Goal: Navigation & Orientation: Find specific page/section

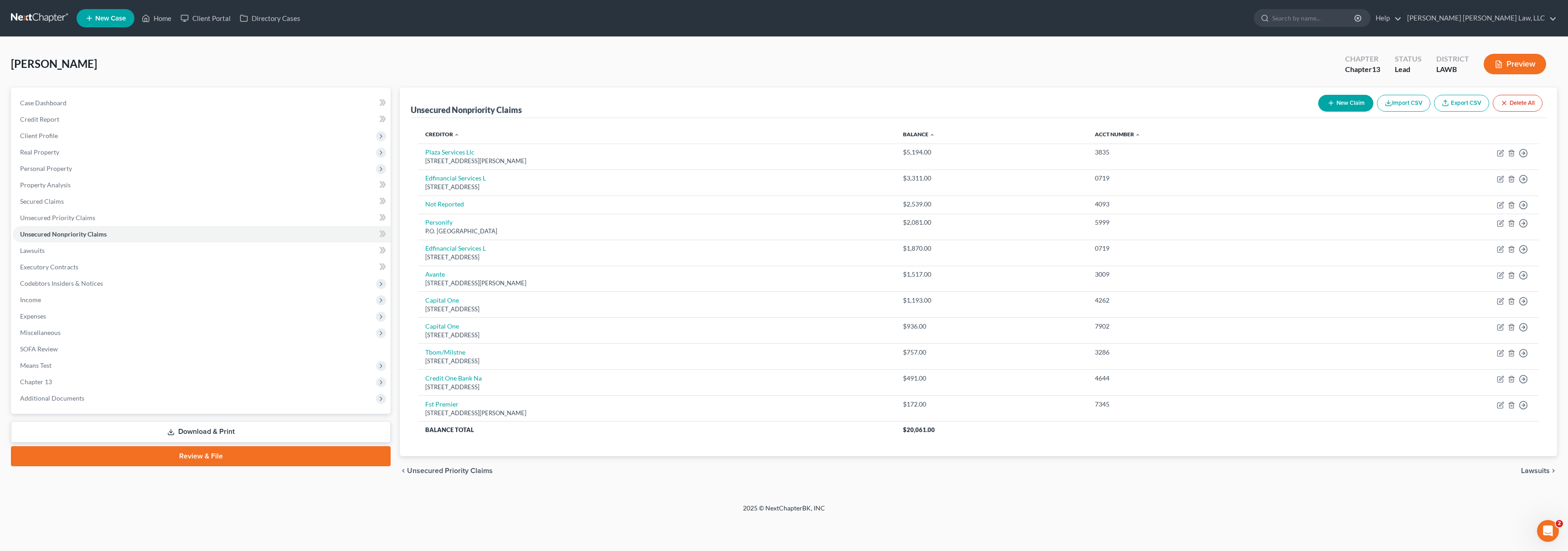
click at [40, 13] on link at bounding box center [40, 18] width 58 height 16
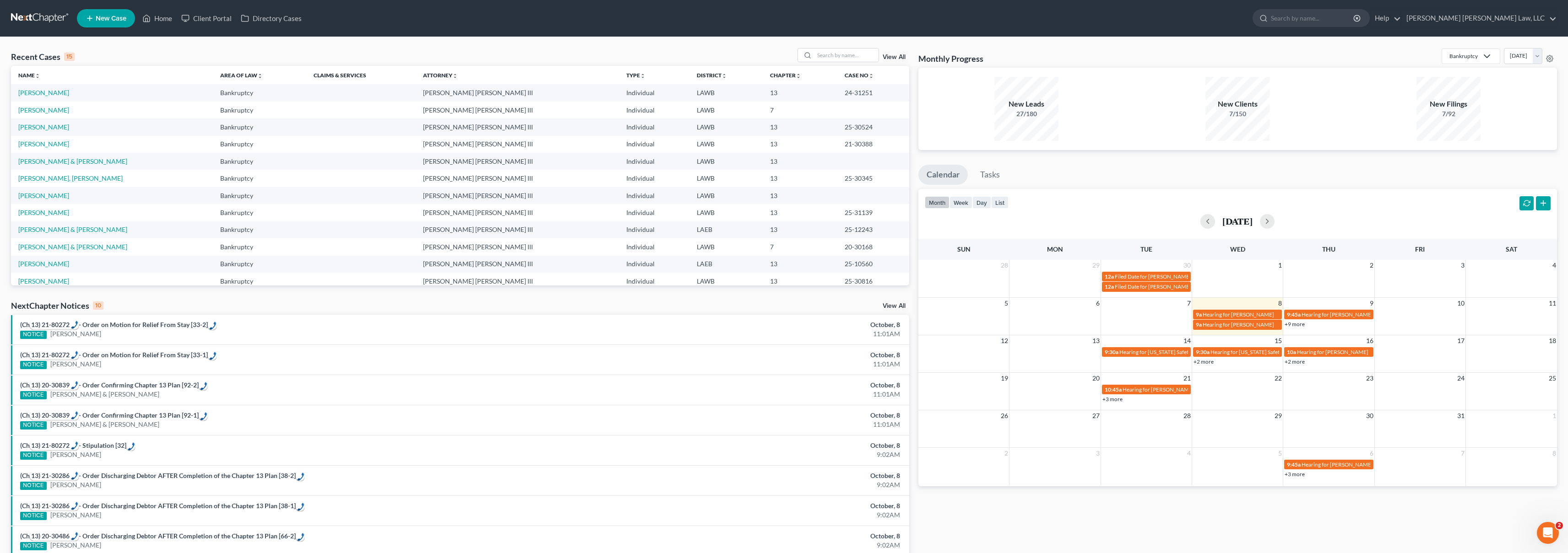
click at [42, 15] on link at bounding box center [40, 18] width 59 height 16
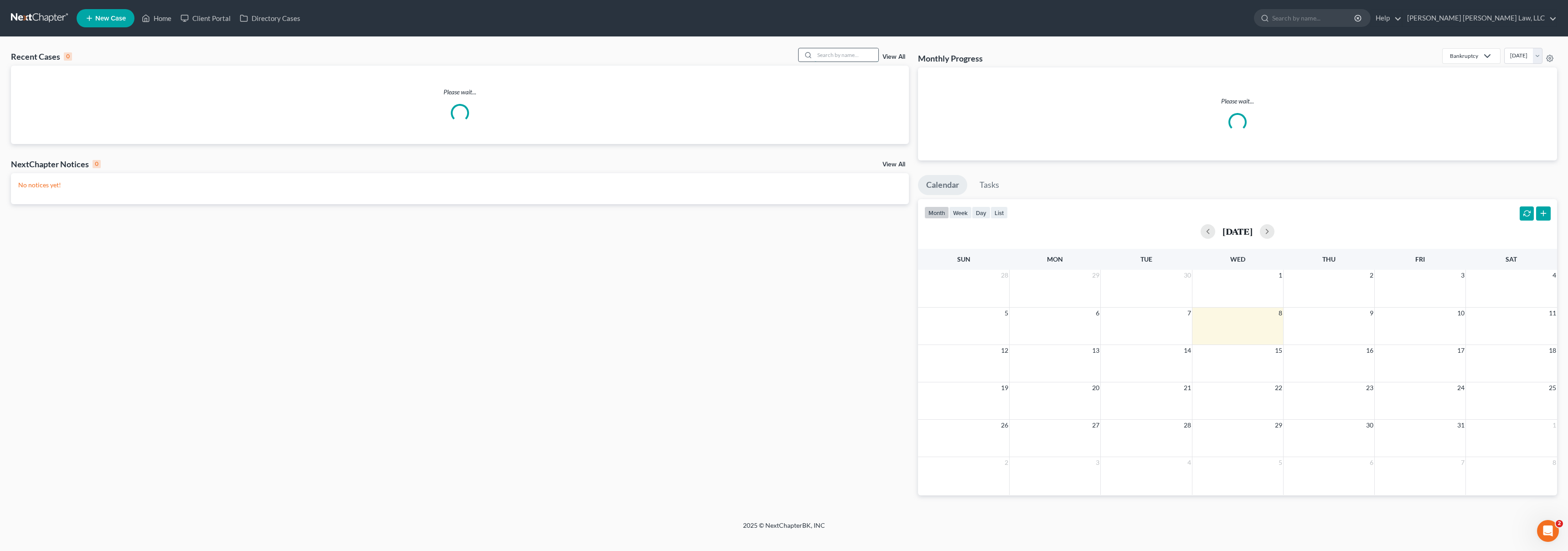
click at [830, 55] on input "search" at bounding box center [846, 55] width 64 height 13
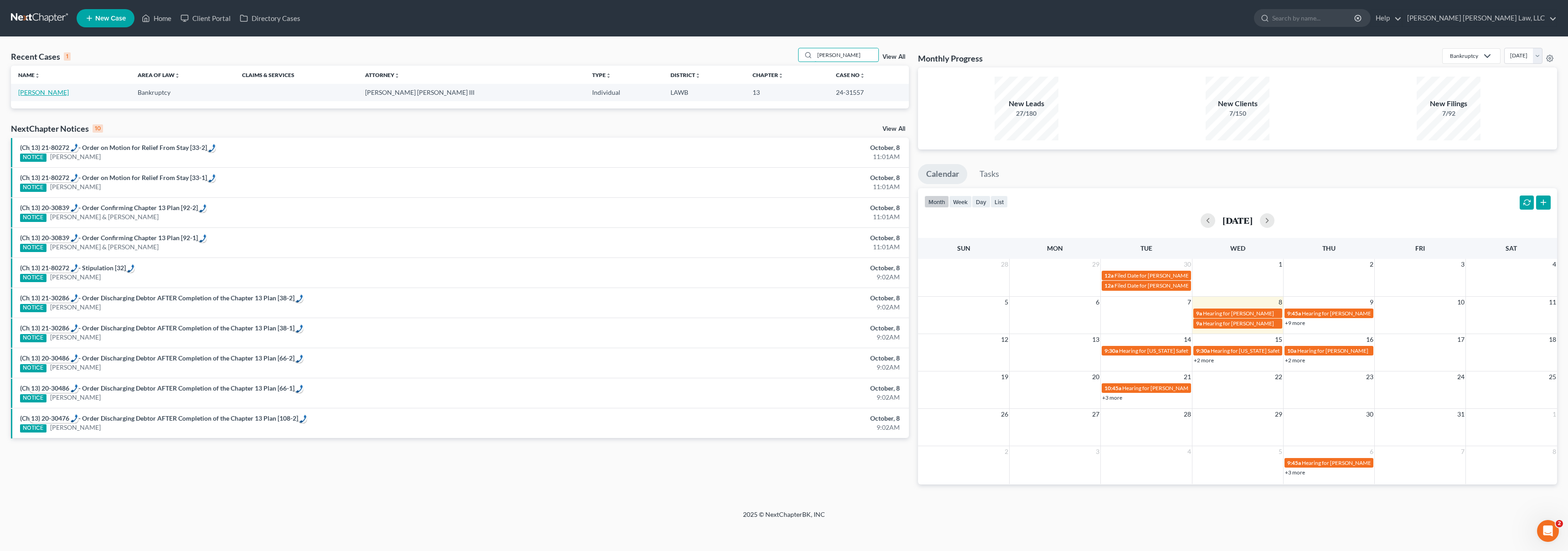
type input "anderson, donterrio"
click at [37, 91] on link "Anderson, Donterrio" at bounding box center [43, 92] width 51 height 8
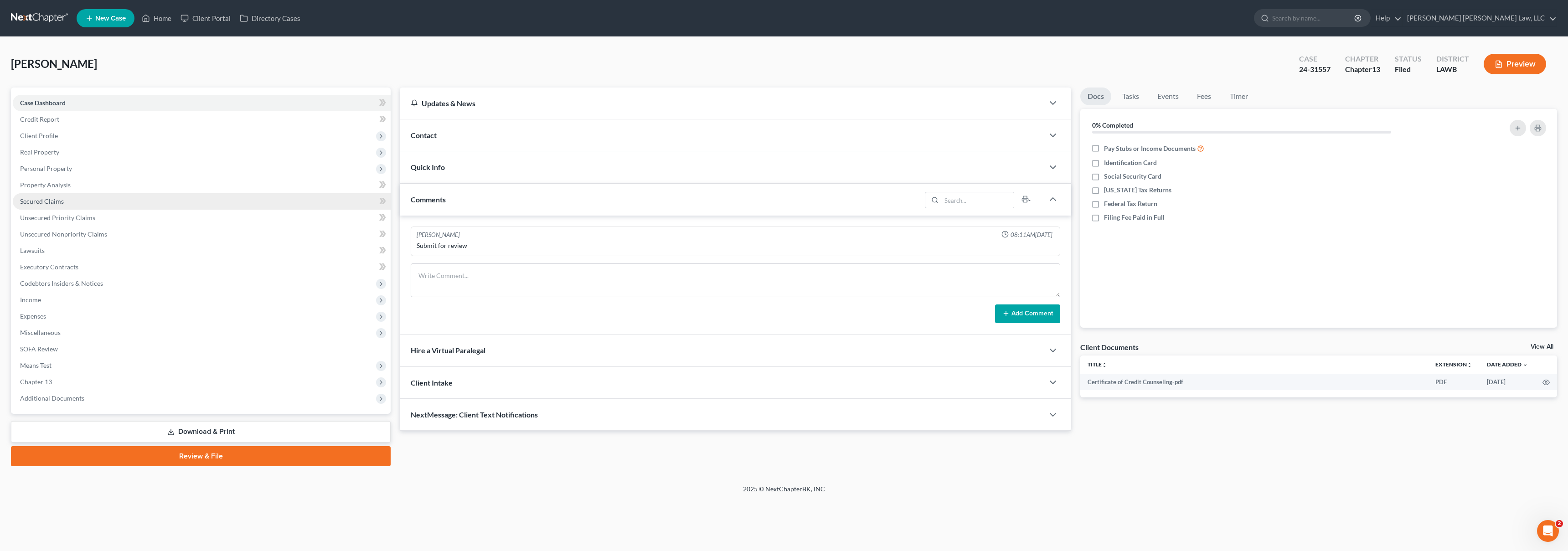
click at [65, 201] on link "Secured Claims" at bounding box center [201, 202] width 378 height 16
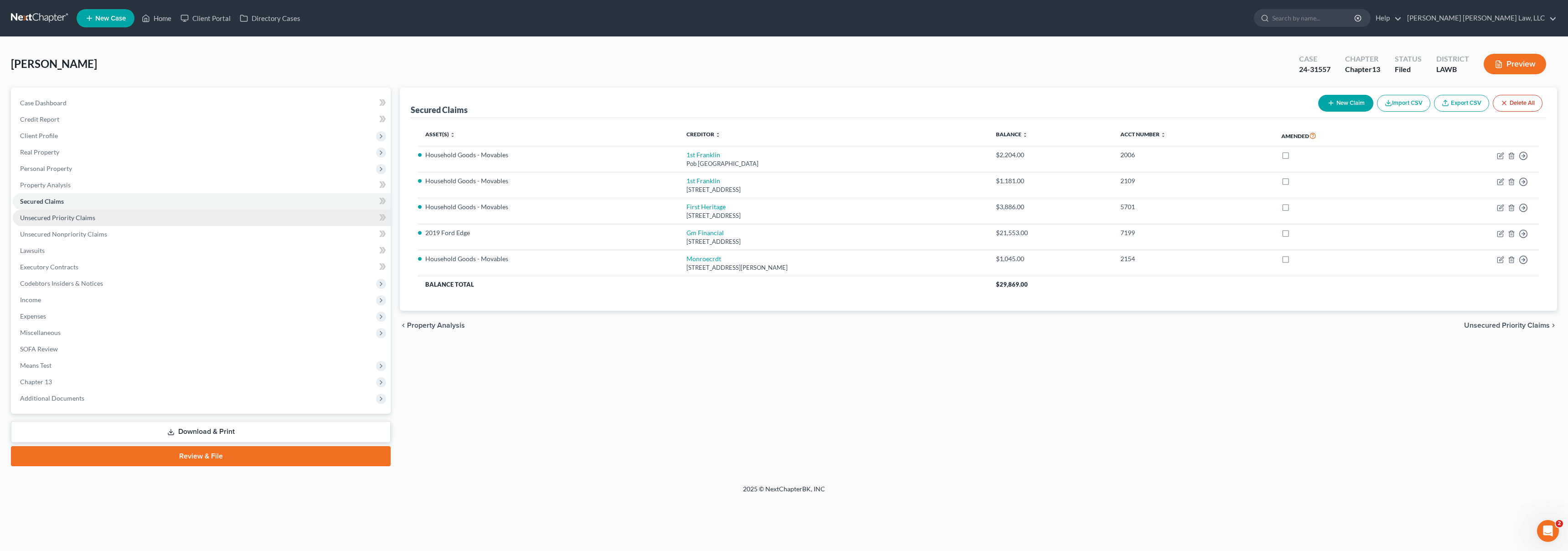
click at [142, 219] on link "Unsecured Priority Claims" at bounding box center [201, 217] width 378 height 16
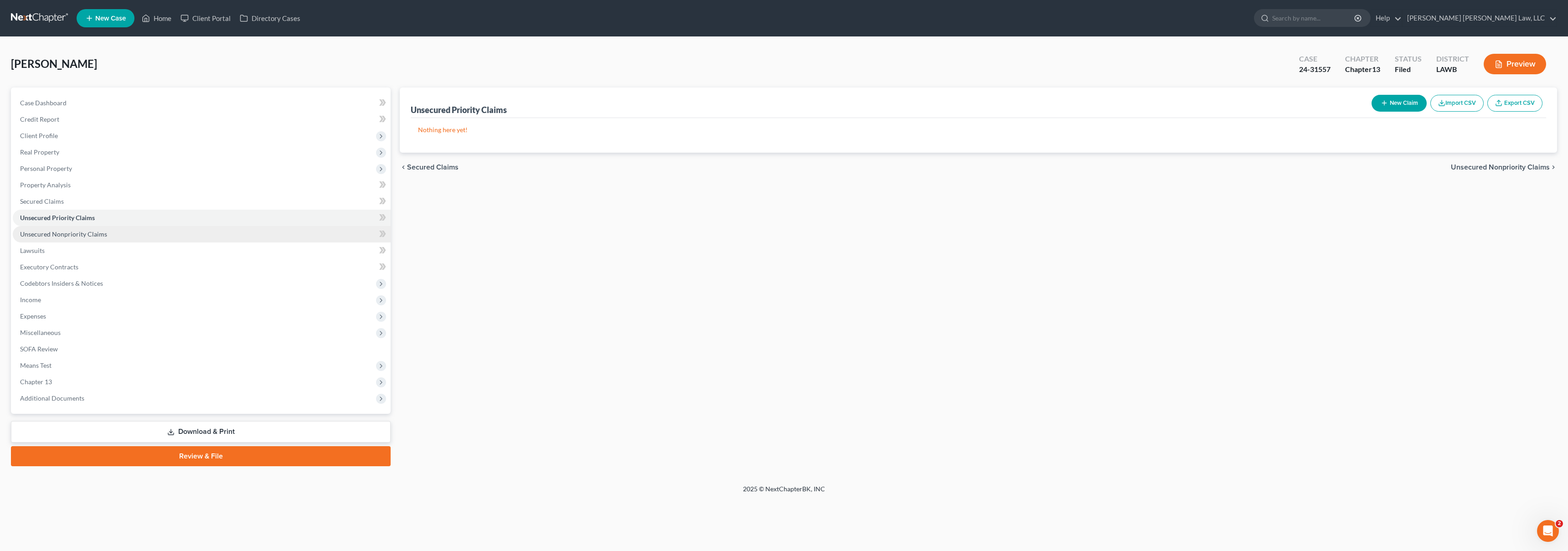
click at [146, 233] on link "Unsecured Nonpriority Claims" at bounding box center [201, 234] width 378 height 16
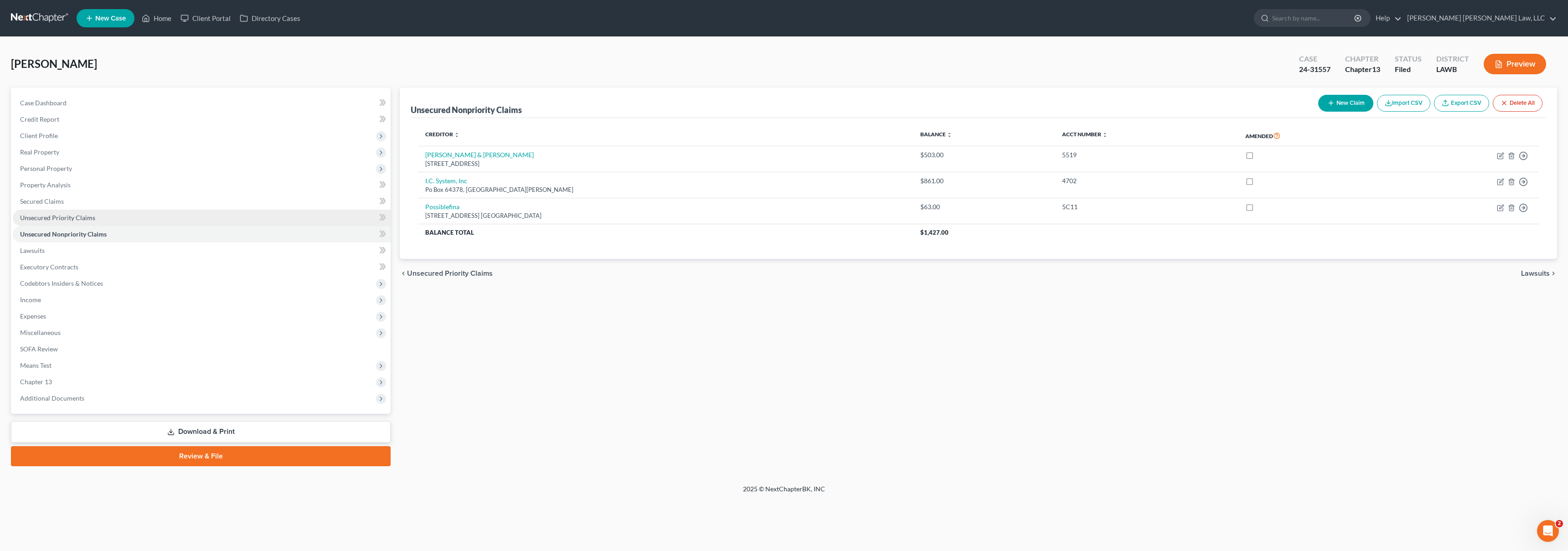
click at [110, 221] on link "Unsecured Priority Claims" at bounding box center [201, 217] width 378 height 16
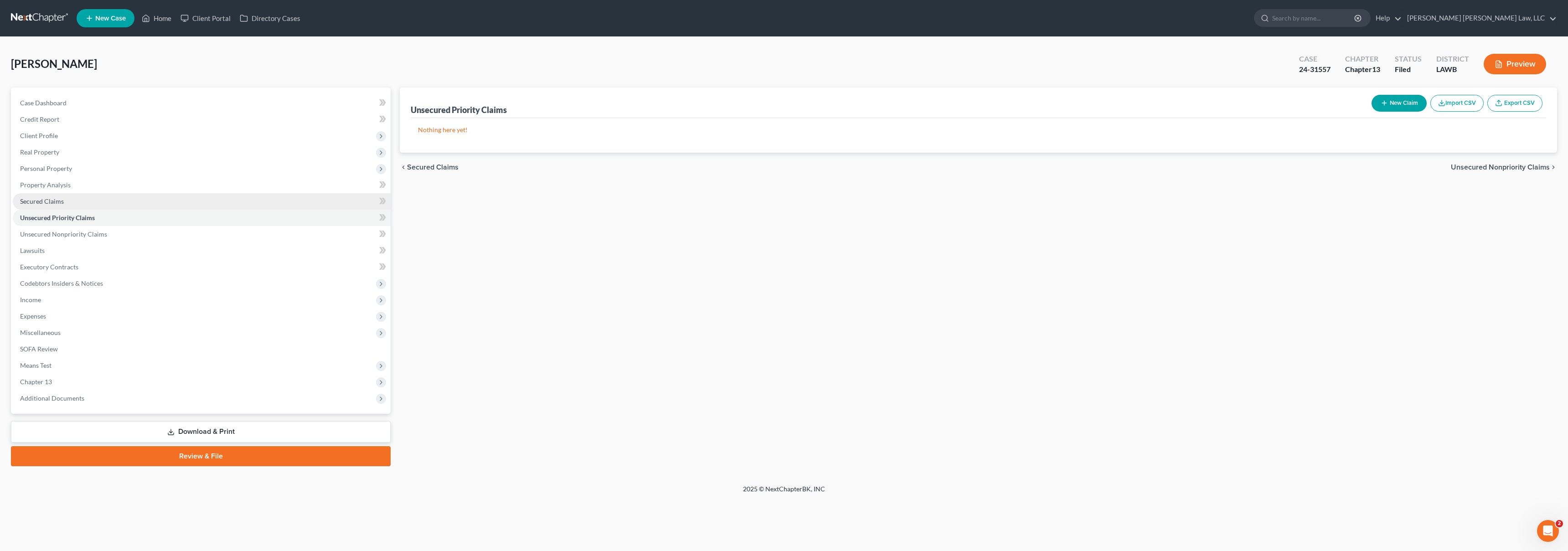
click at [117, 204] on link "Secured Claims" at bounding box center [201, 202] width 378 height 16
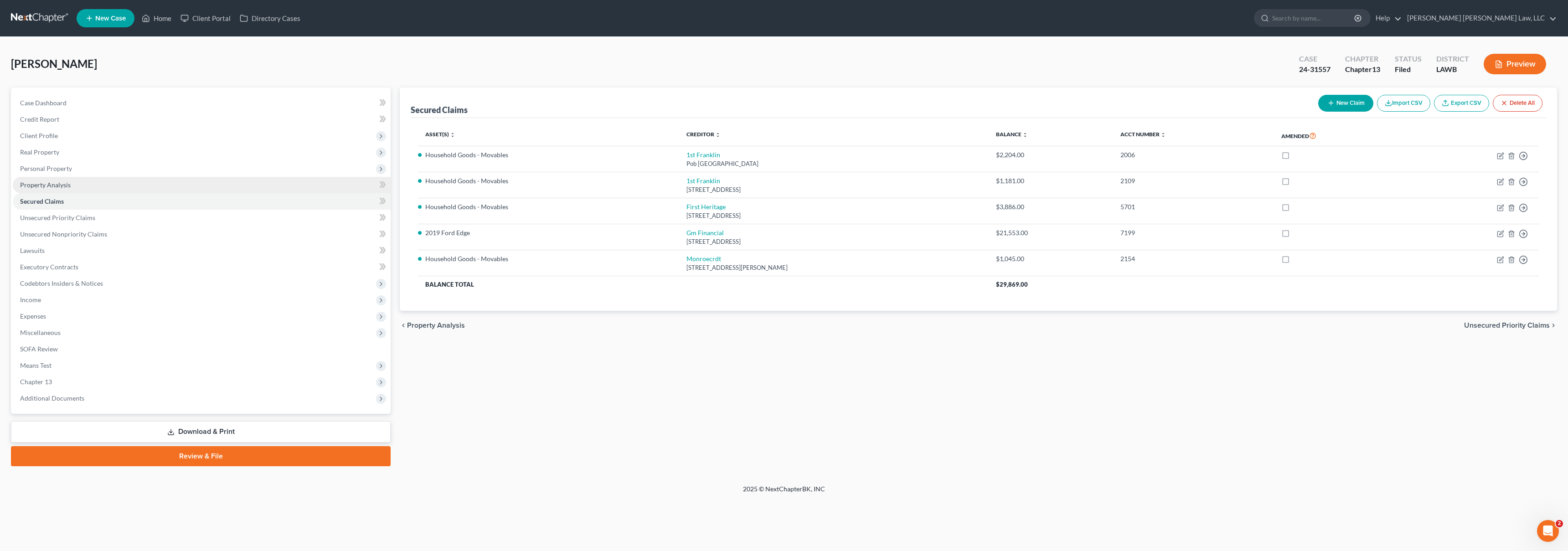
click at [121, 186] on link "Property Analysis" at bounding box center [201, 185] width 378 height 16
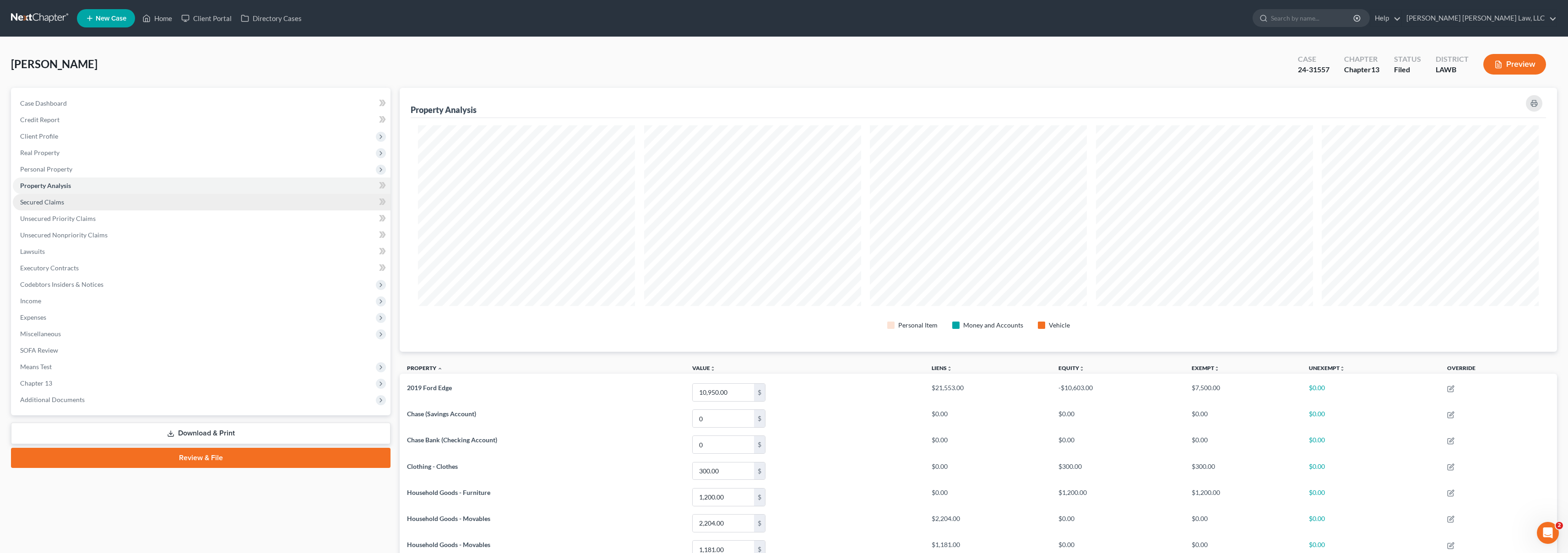
scroll to position [264, 1157]
click at [120, 196] on link "Secured Claims" at bounding box center [202, 202] width 378 height 16
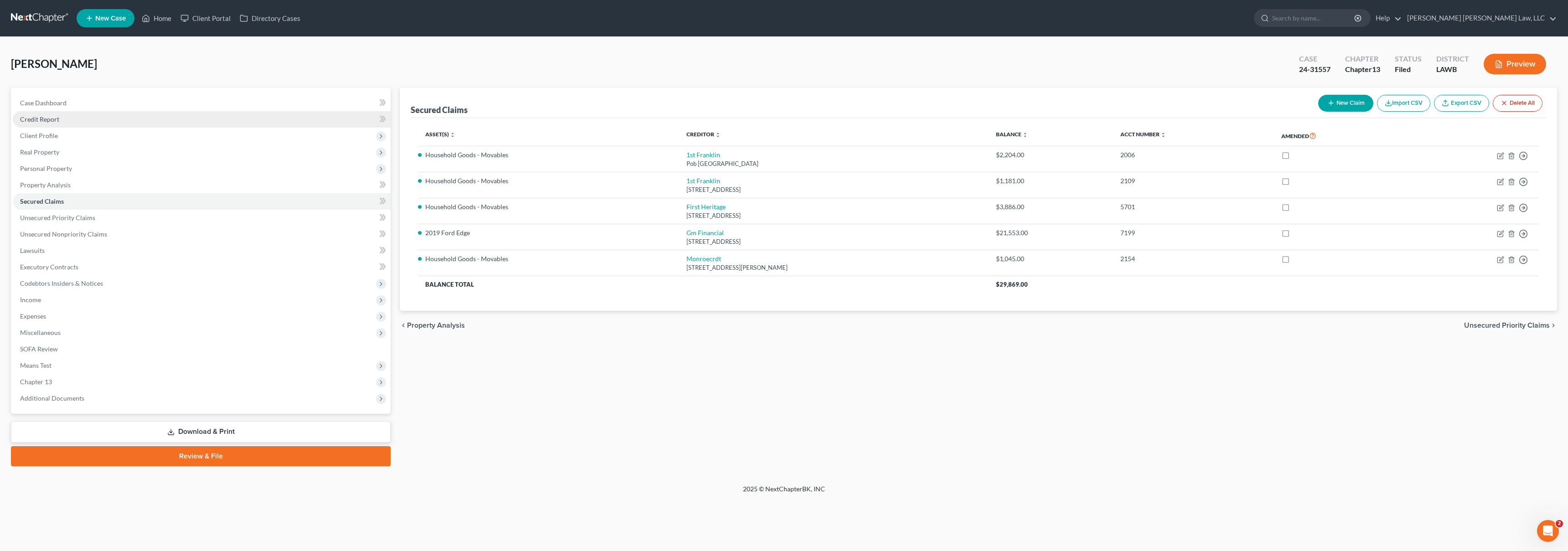
click at [138, 124] on link "Credit Report" at bounding box center [201, 119] width 378 height 16
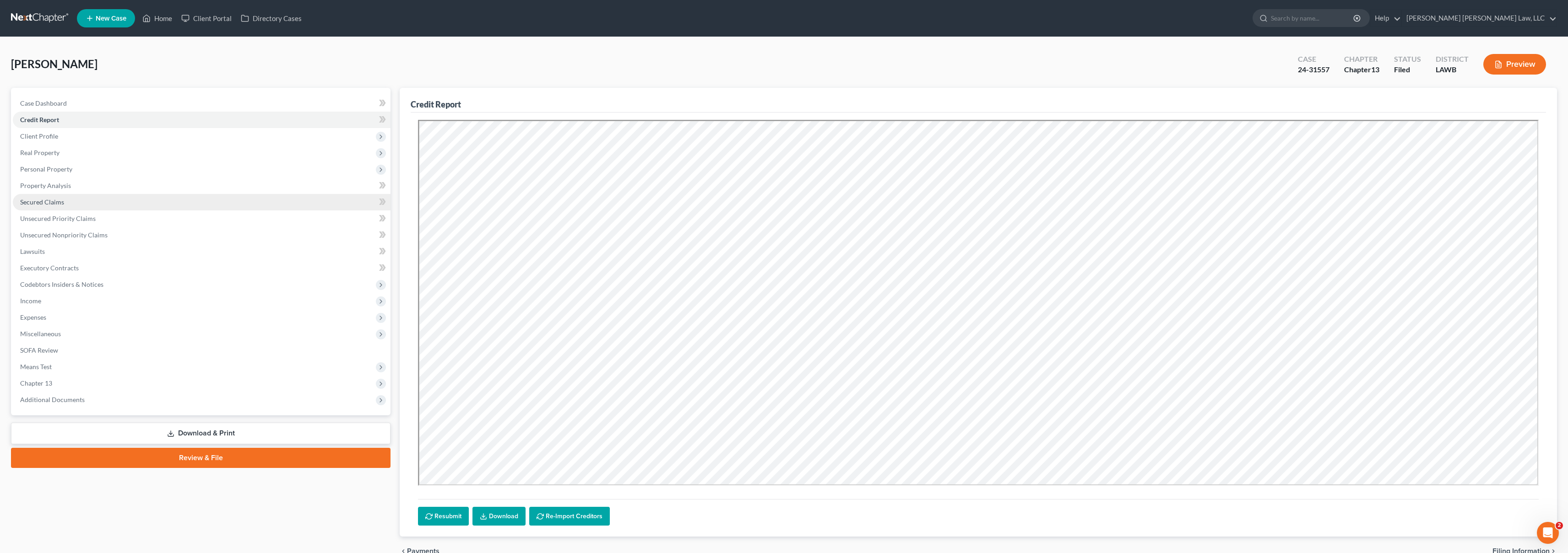
click at [52, 203] on span "Secured Claims" at bounding box center [42, 202] width 44 height 8
